Goal: Navigation & Orientation: Find specific page/section

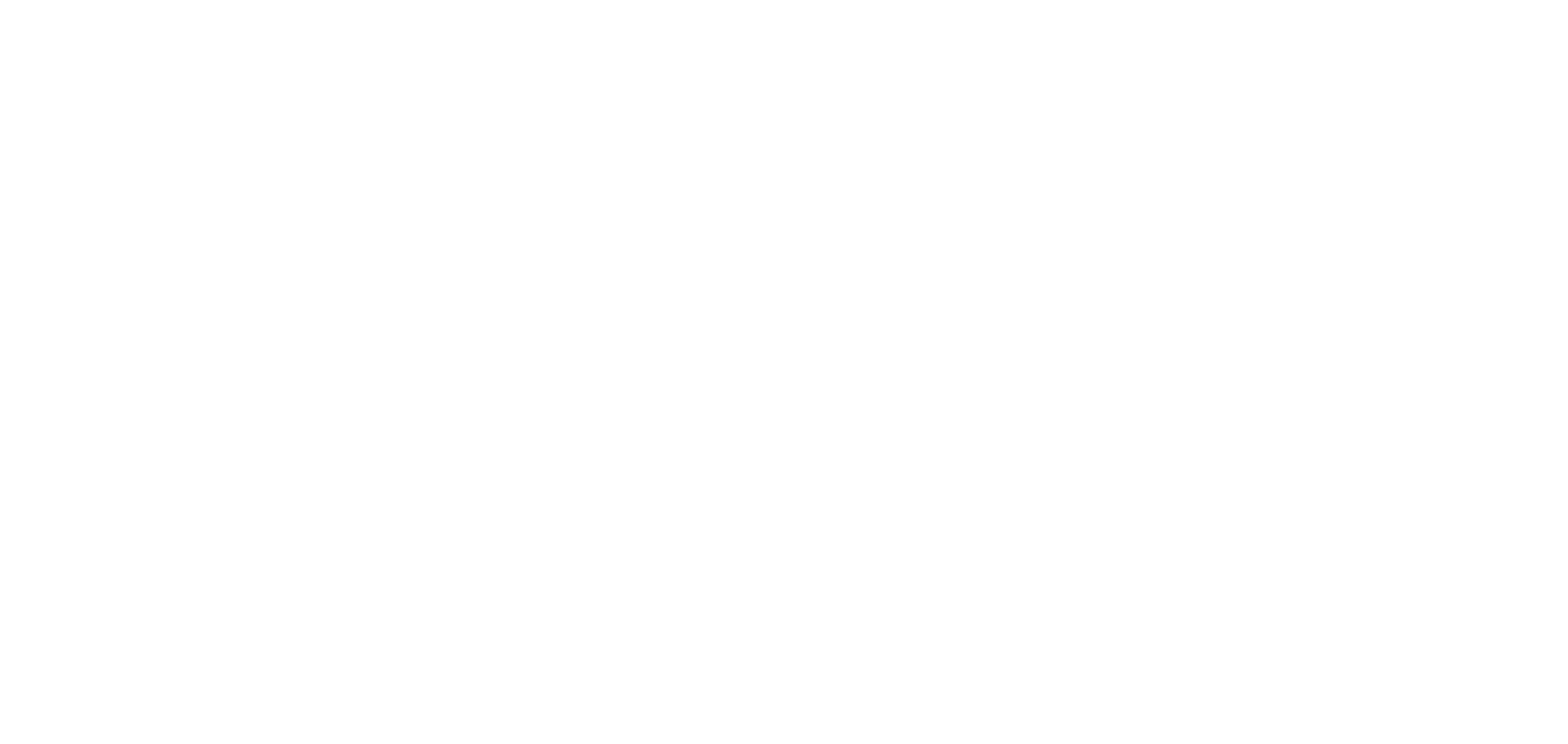
select select ""product""
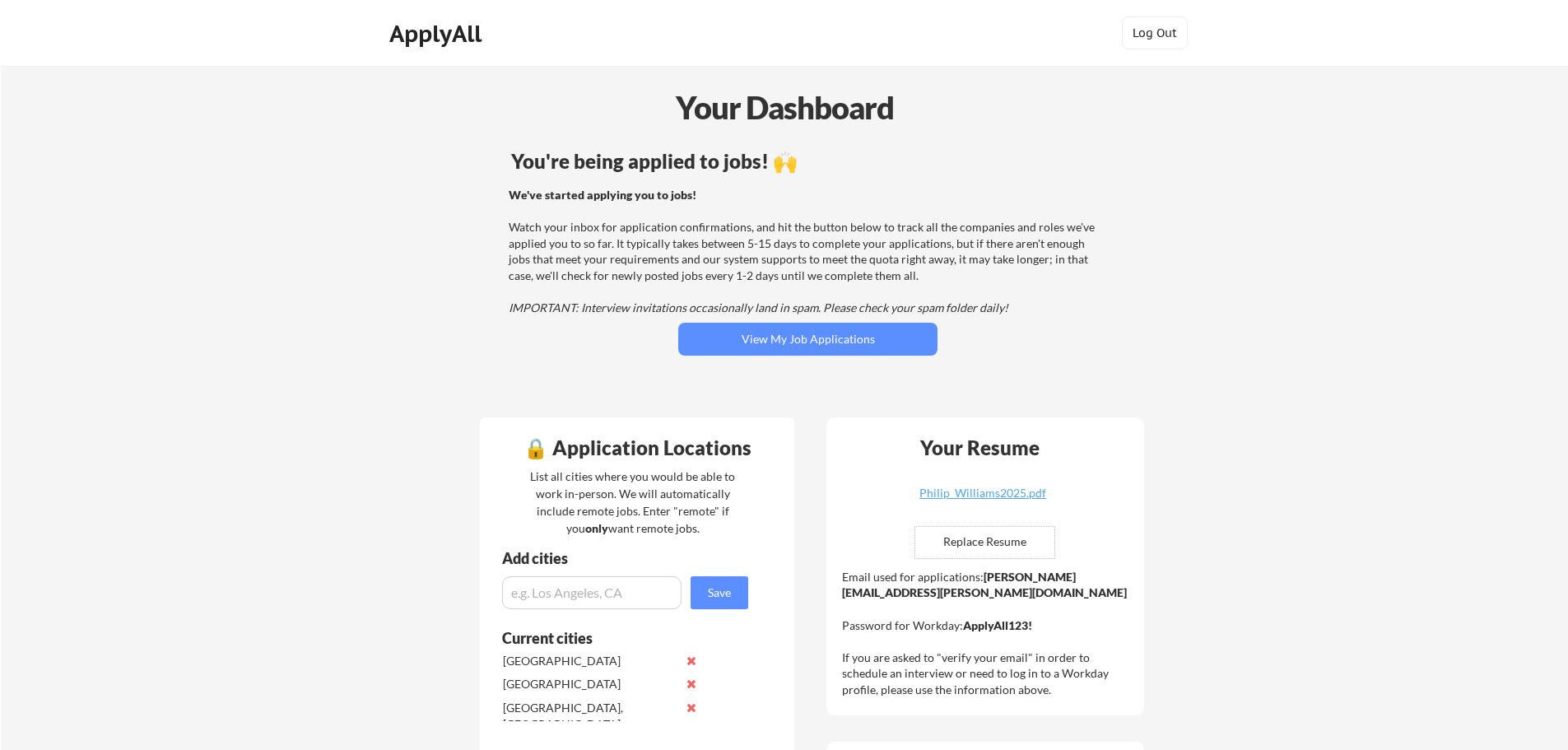
click at [411, 25] on div "ApplyAll" at bounding box center [437, 34] width 97 height 28
click at [443, 36] on div "ApplyAll" at bounding box center [437, 34] width 97 height 28
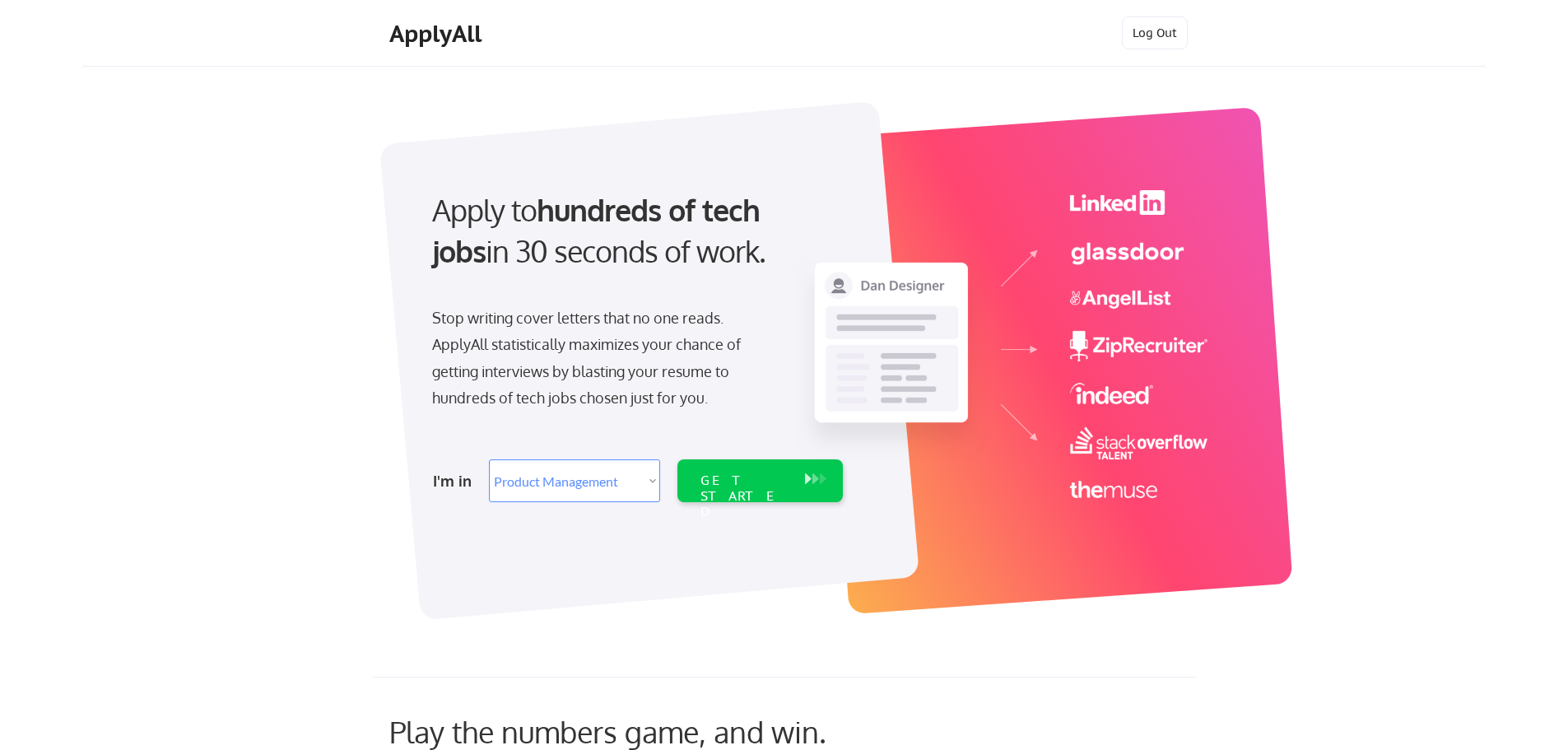
select select ""product""
